Goal: Task Accomplishment & Management: Complete application form

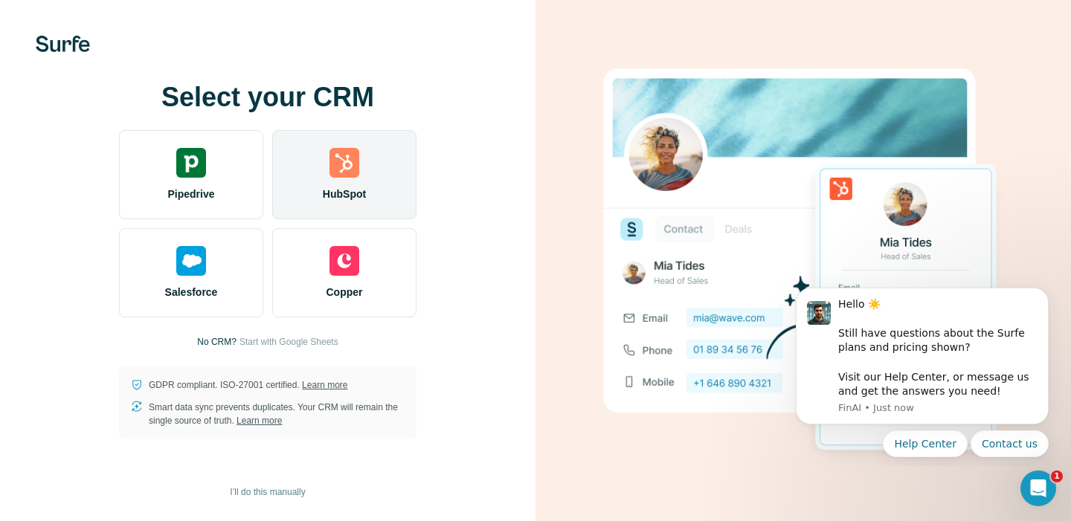
click at [332, 168] on img at bounding box center [344, 163] width 30 height 30
